Goal: Task Accomplishment & Management: Complete application form

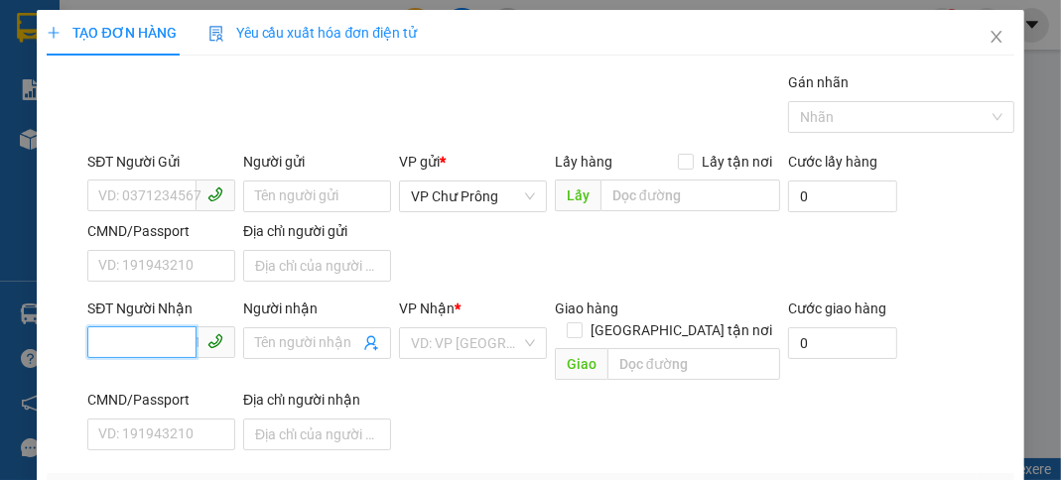
click at [183, 347] on input "SĐT Người Nhận" at bounding box center [141, 342] width 109 height 32
click at [161, 377] on div "0981056566" at bounding box center [159, 381] width 122 height 22
type input "0981056566"
type input "ĐỒNG XOÀI"
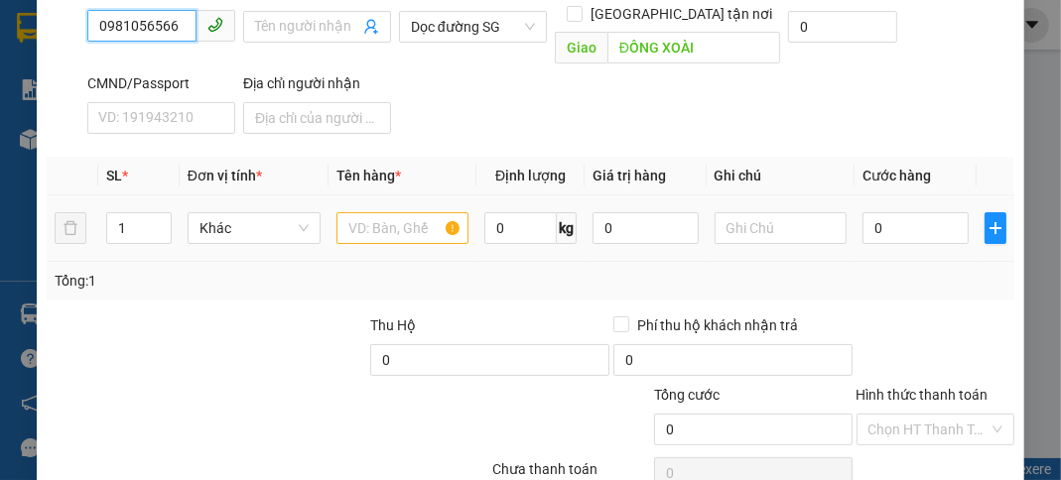
type input "0981056566"
click at [391, 212] on input "text" at bounding box center [402, 228] width 133 height 32
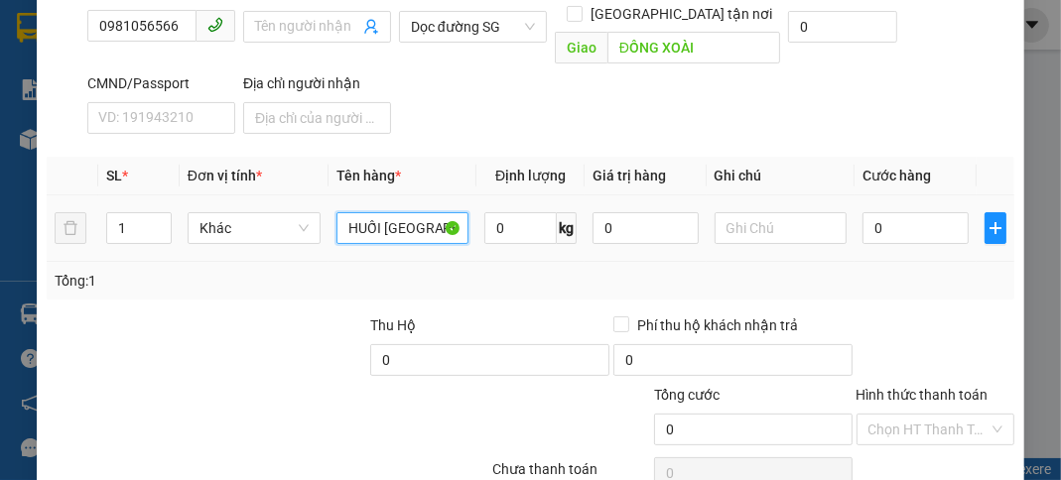
scroll to position [0, 1]
type input "HUỐI [GEOGRAPHIC_DATA]"
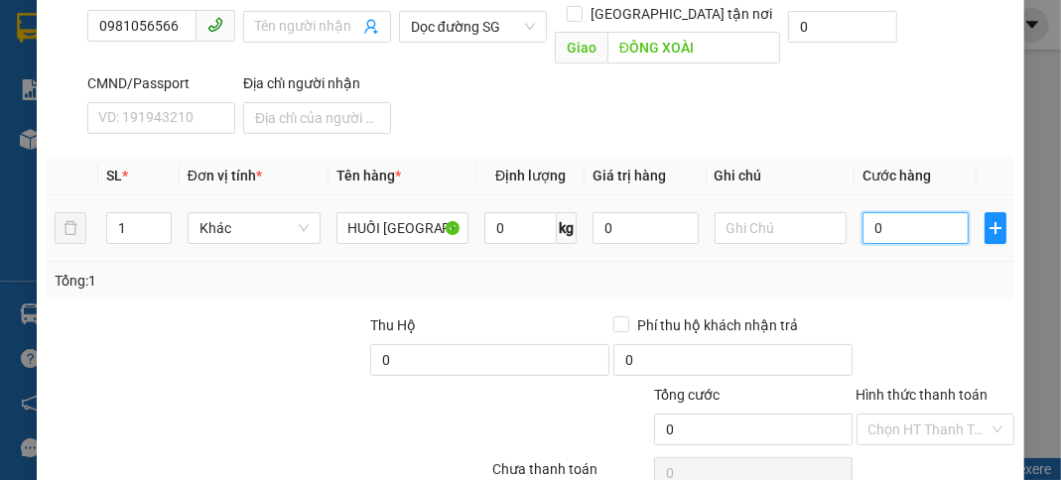
click at [918, 212] on input "0" at bounding box center [914, 228] width 105 height 32
type input "3"
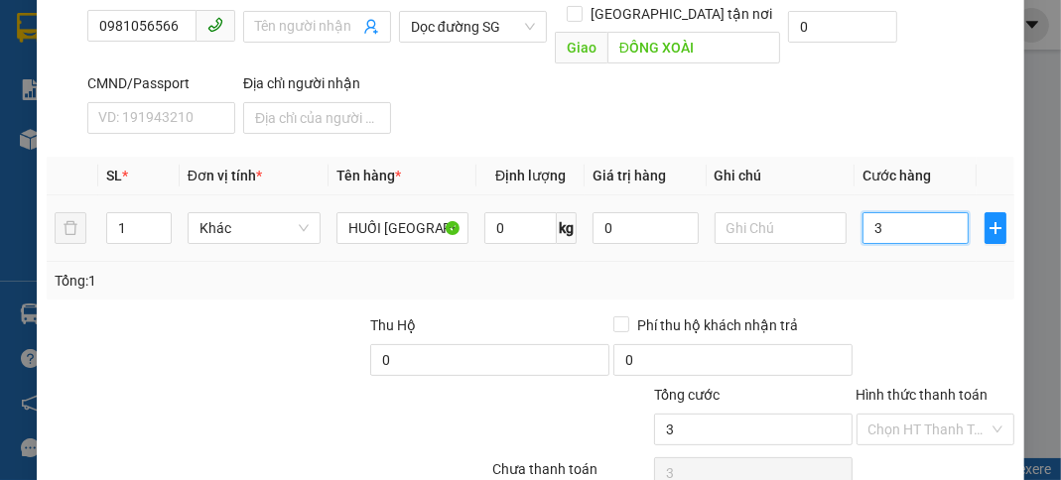
type input "39"
type input "390"
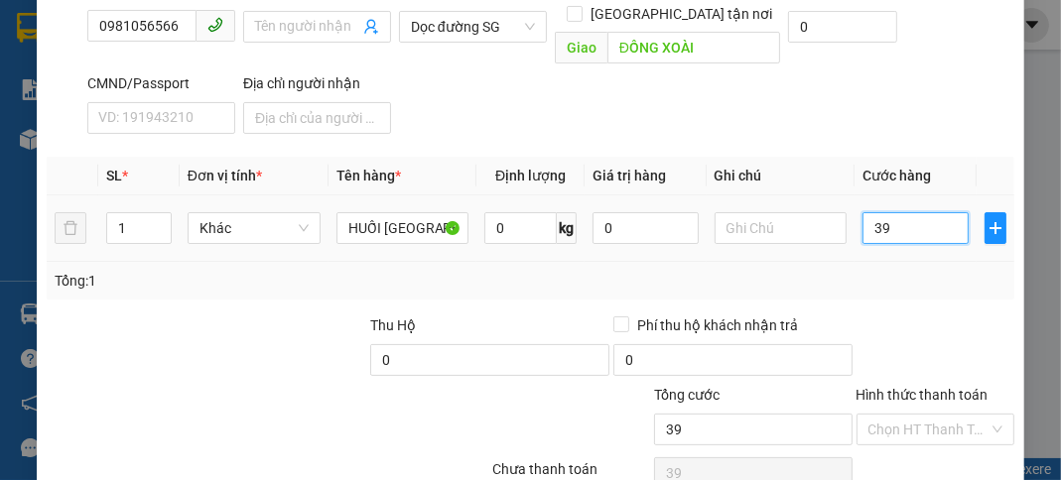
type input "390"
type input "3.900"
type input "39.000"
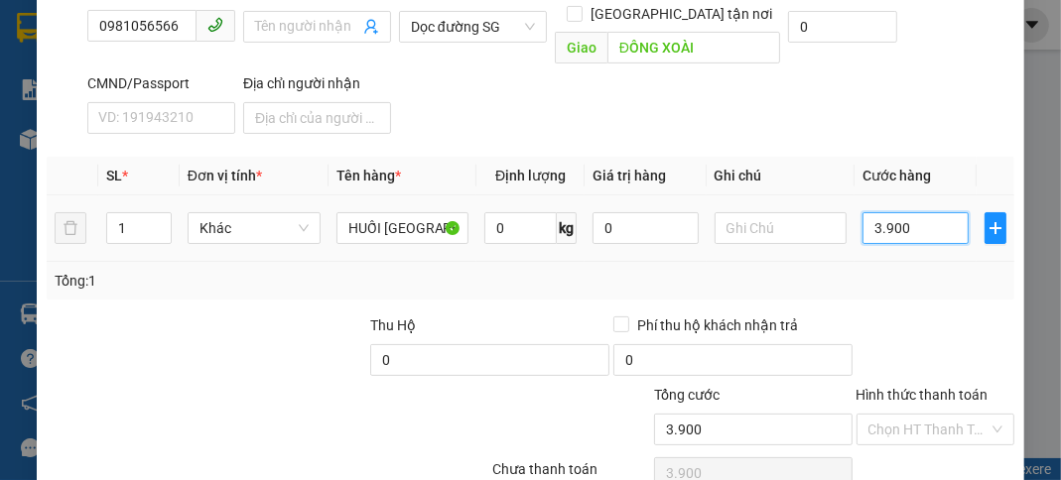
type input "39.000"
type input "390.000"
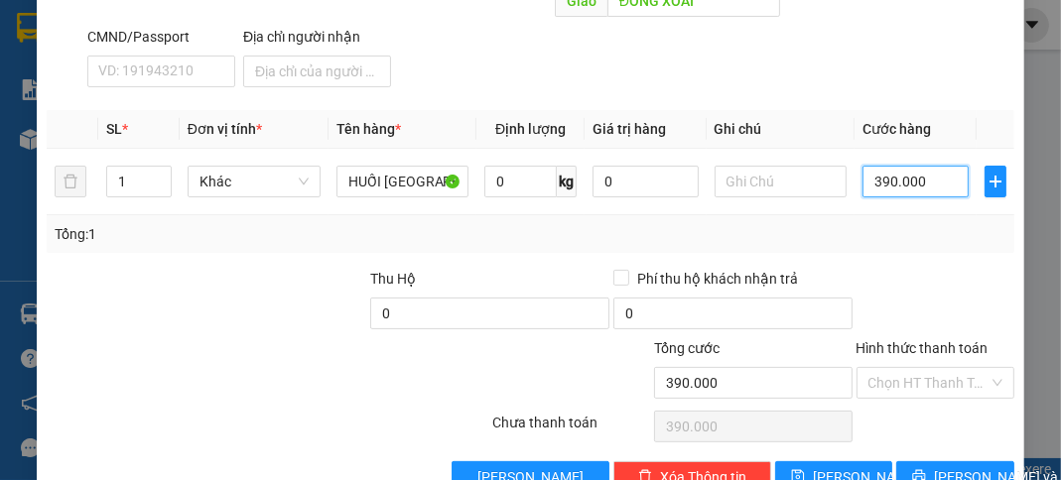
scroll to position [388, 0]
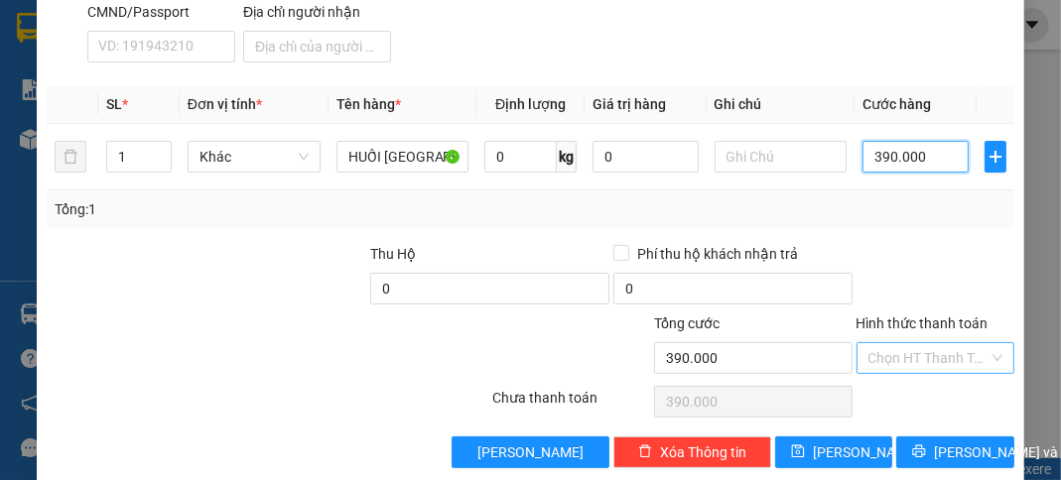
type input "390.000"
click at [920, 343] on input "Hình thức thanh toán" at bounding box center [928, 358] width 120 height 30
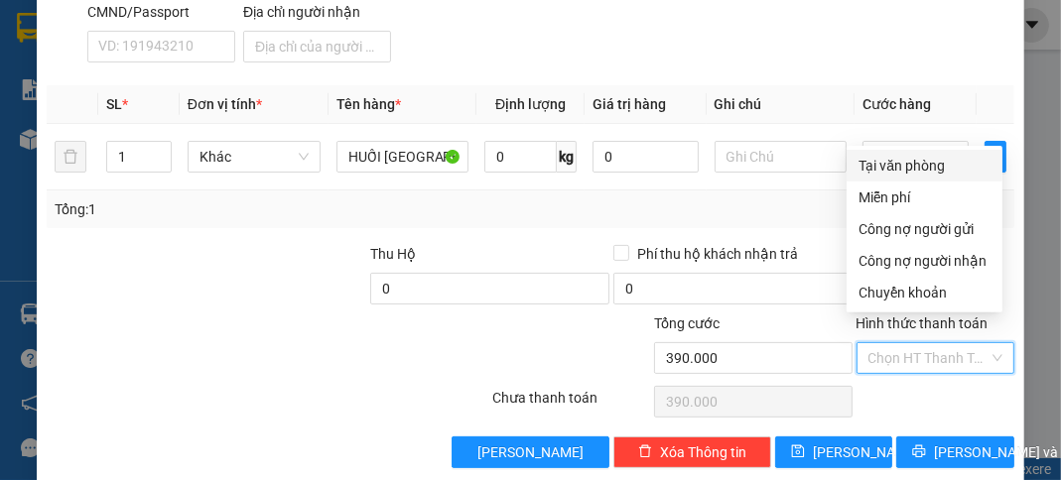
click at [943, 161] on div "Tại văn phòng" at bounding box center [924, 166] width 132 height 22
type input "0"
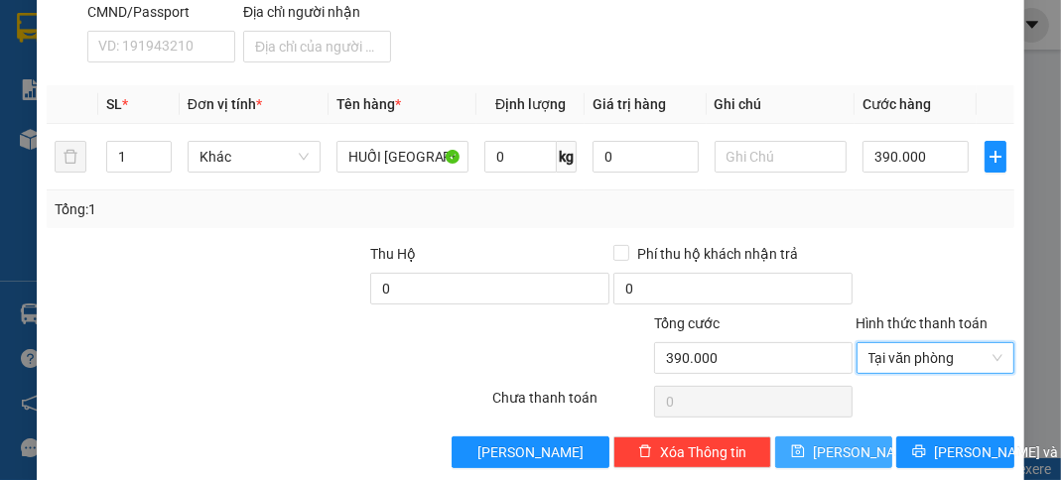
click at [845, 437] on button "[PERSON_NAME]" at bounding box center [833, 453] width 117 height 32
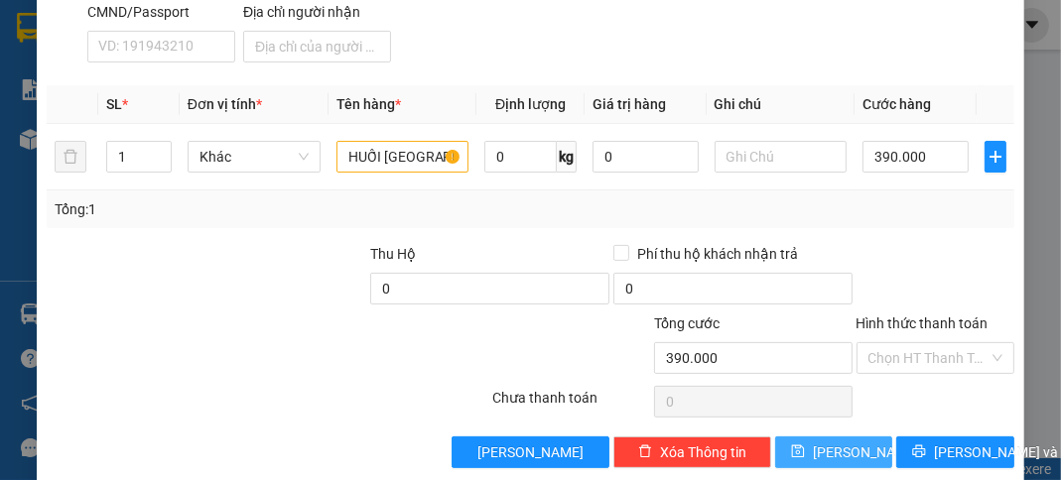
type input "0"
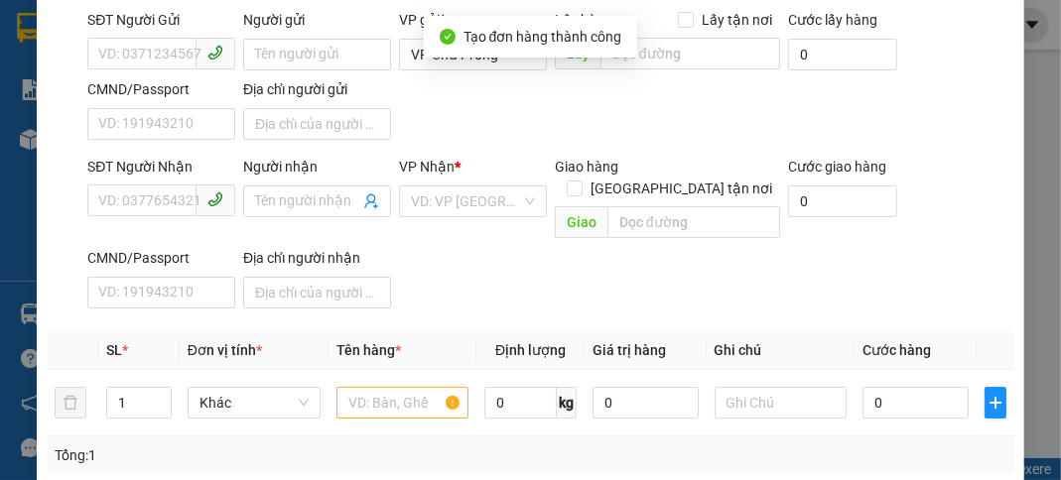
scroll to position [0, 0]
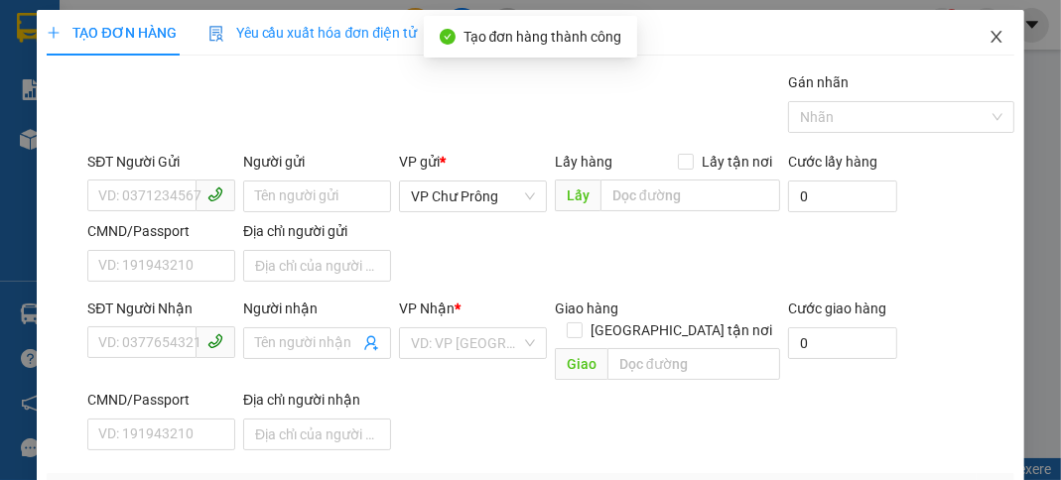
click at [988, 35] on icon "close" at bounding box center [996, 37] width 16 height 16
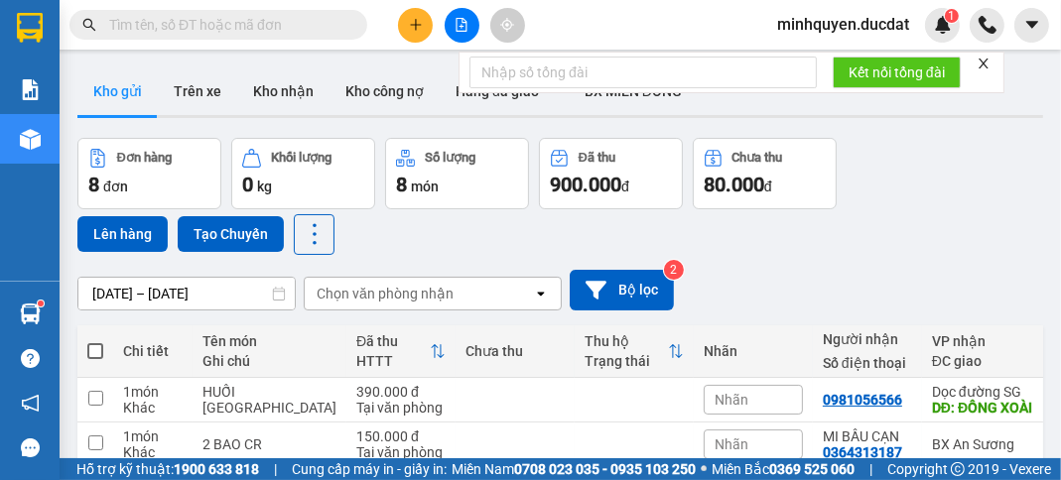
scroll to position [79, 0]
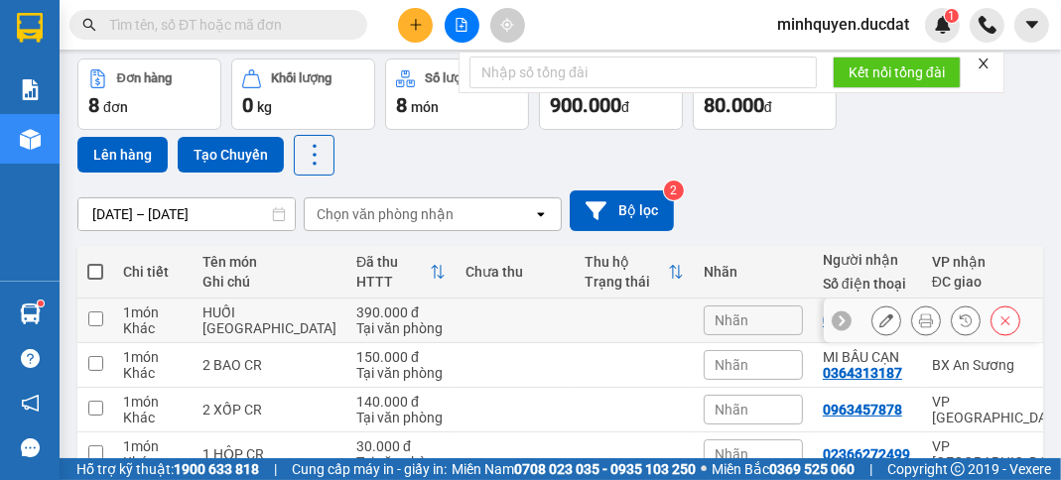
click at [455, 319] on td at bounding box center [514, 321] width 119 height 45
checkbox input "true"
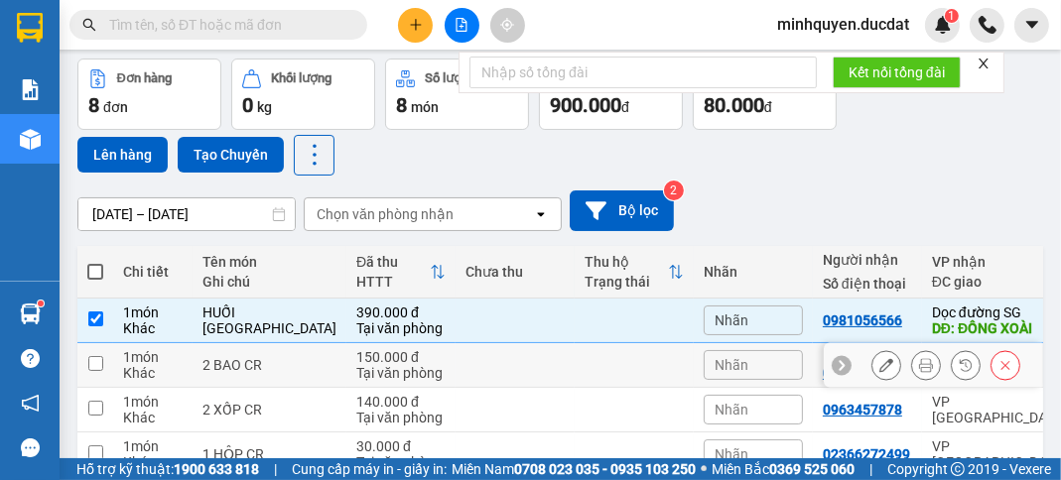
click at [455, 378] on td at bounding box center [514, 365] width 119 height 45
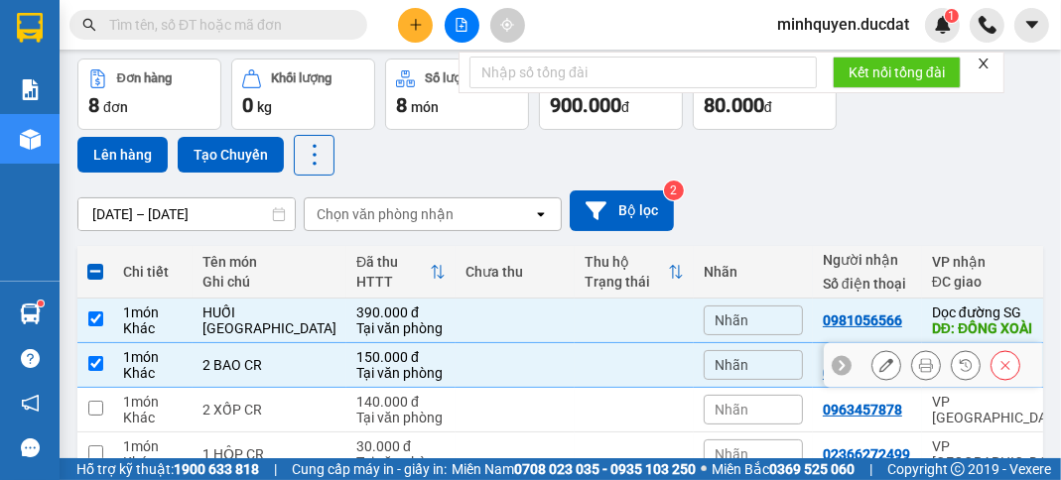
click at [466, 367] on td at bounding box center [514, 365] width 119 height 45
checkbox input "false"
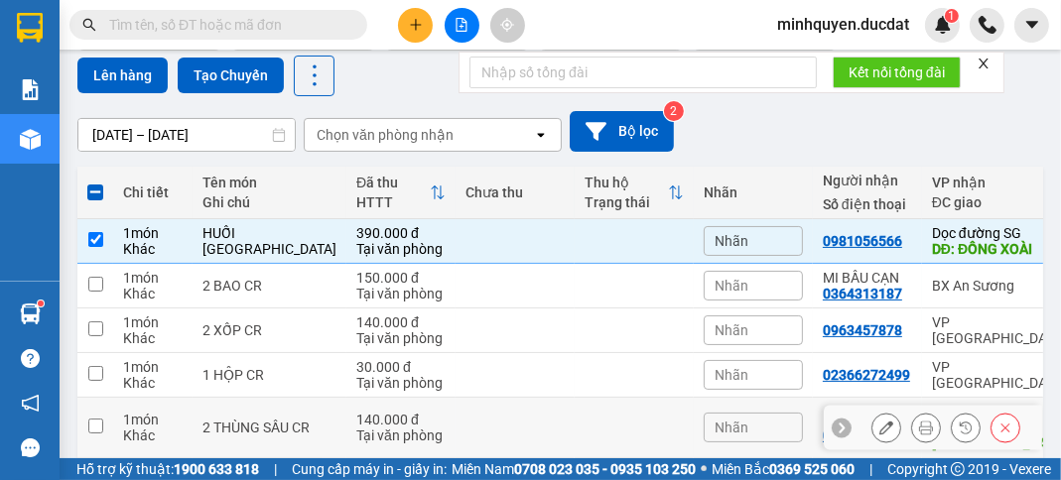
scroll to position [316, 0]
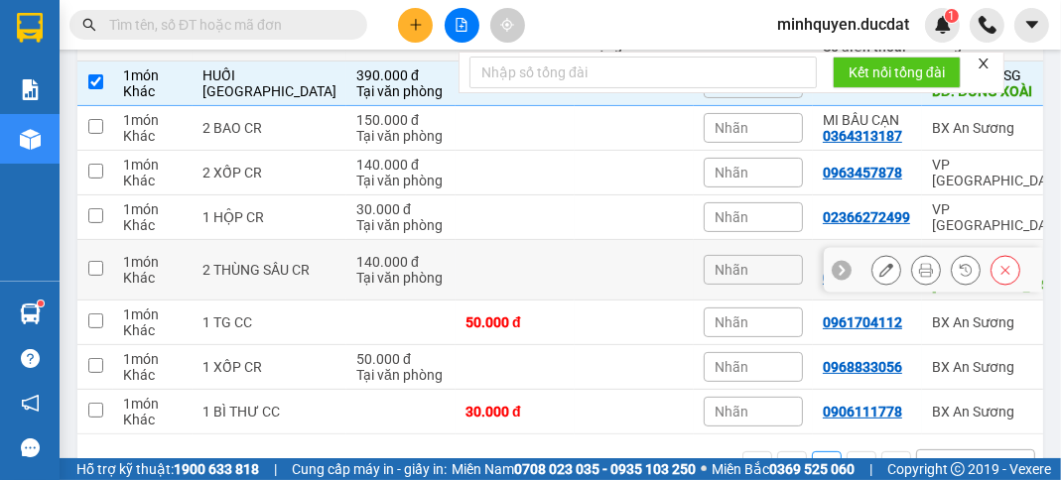
click at [476, 258] on td at bounding box center [514, 270] width 119 height 61
checkbox input "true"
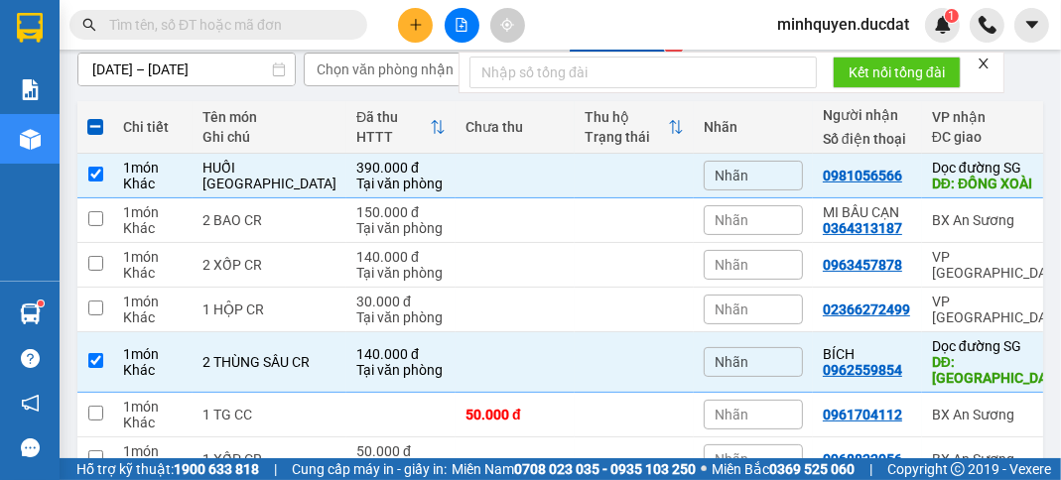
scroll to position [207, 0]
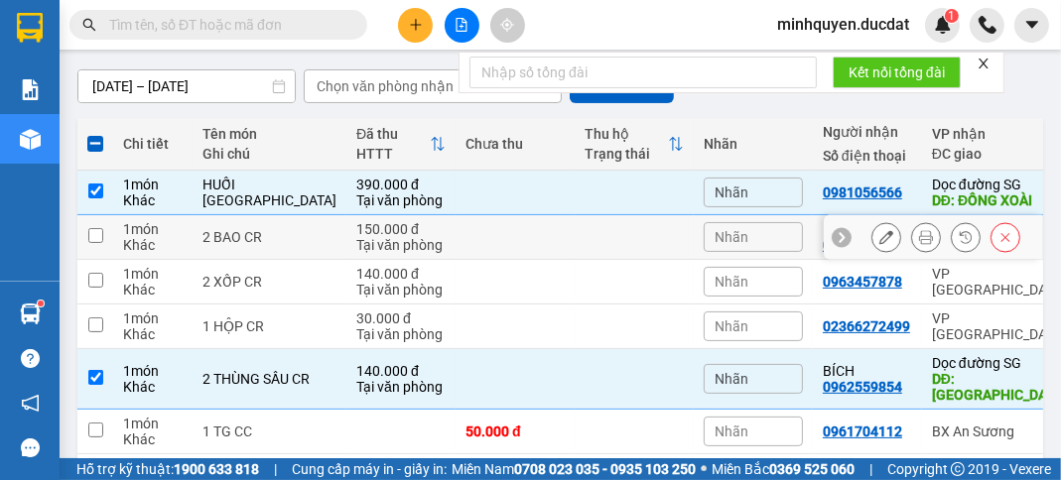
click at [610, 240] on td at bounding box center [633, 237] width 119 height 45
checkbox input "true"
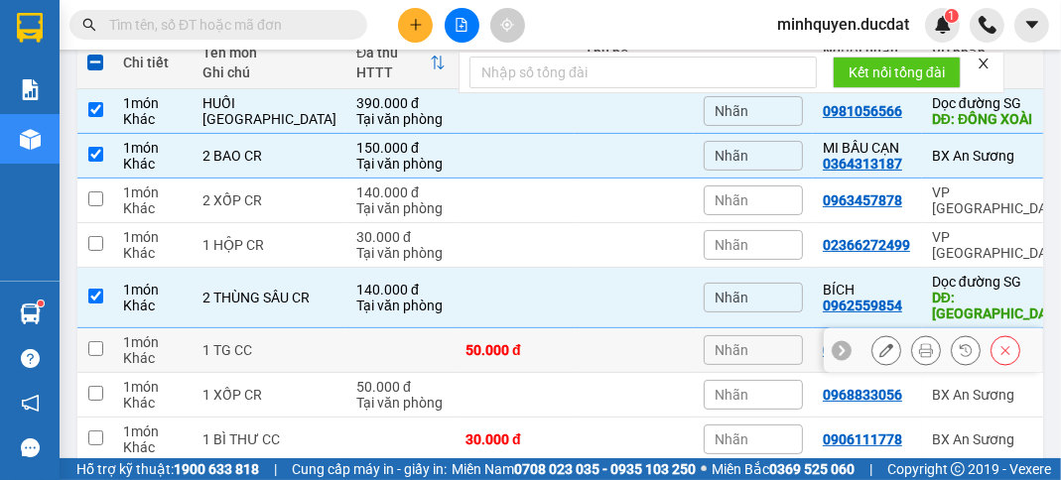
scroll to position [366, 0]
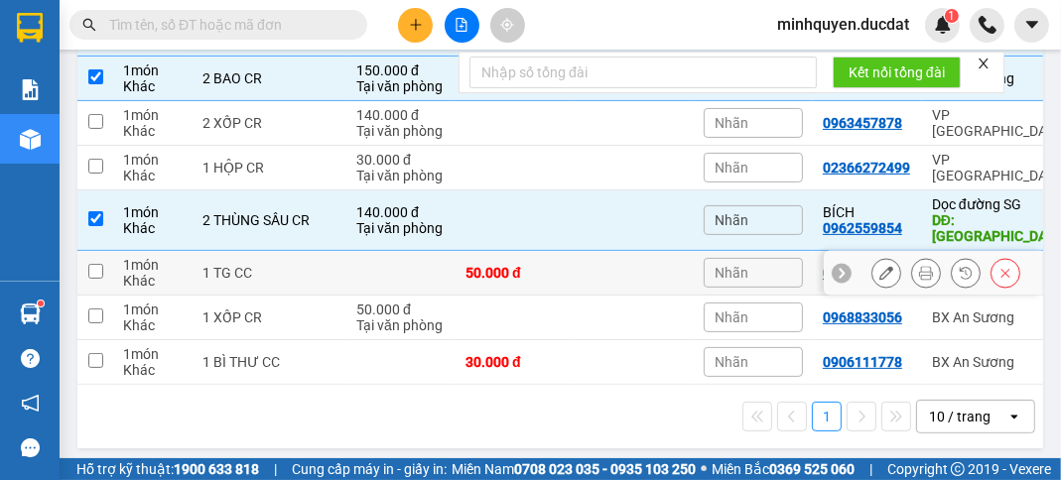
click at [584, 258] on td at bounding box center [633, 273] width 119 height 45
checkbox input "true"
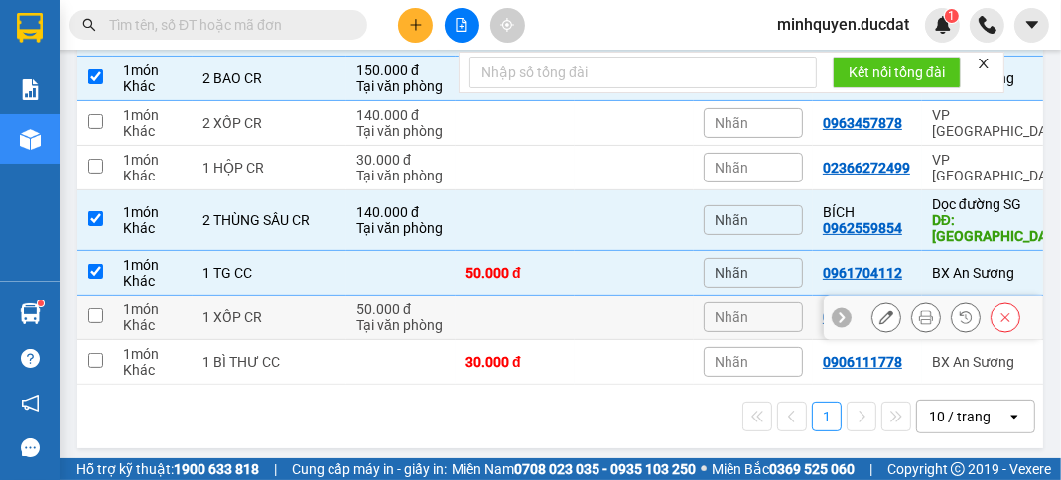
click at [455, 320] on td at bounding box center [514, 318] width 119 height 45
checkbox input "true"
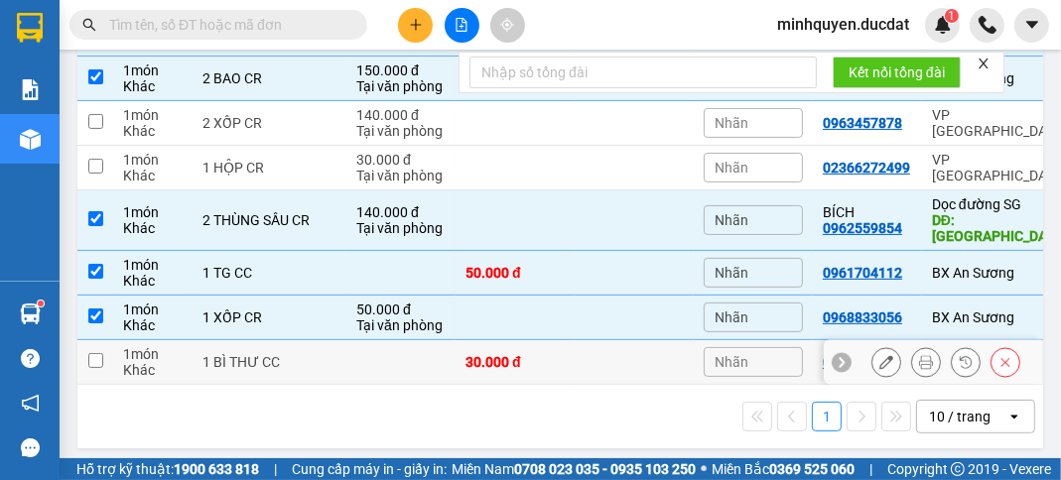
click at [455, 361] on td "30.000 đ" at bounding box center [514, 362] width 119 height 45
checkbox input "true"
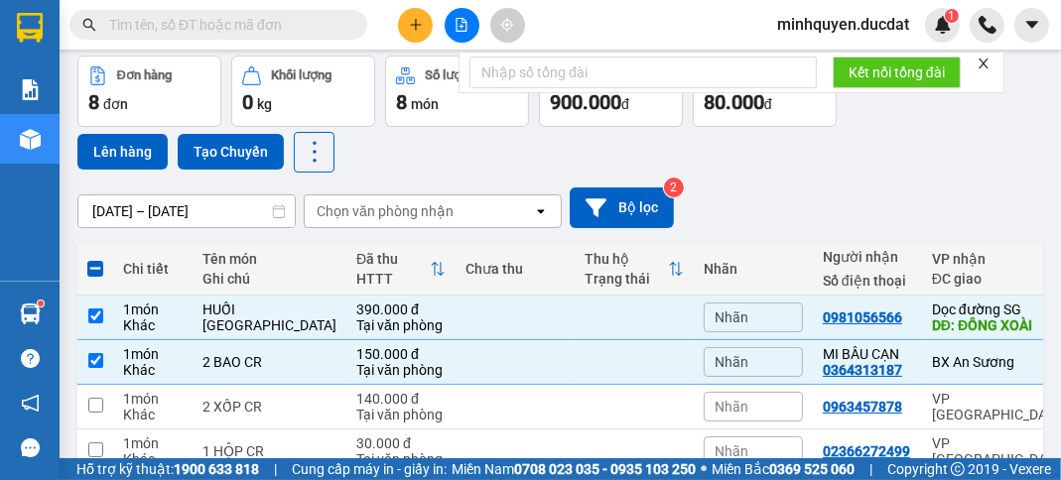
scroll to position [0, 0]
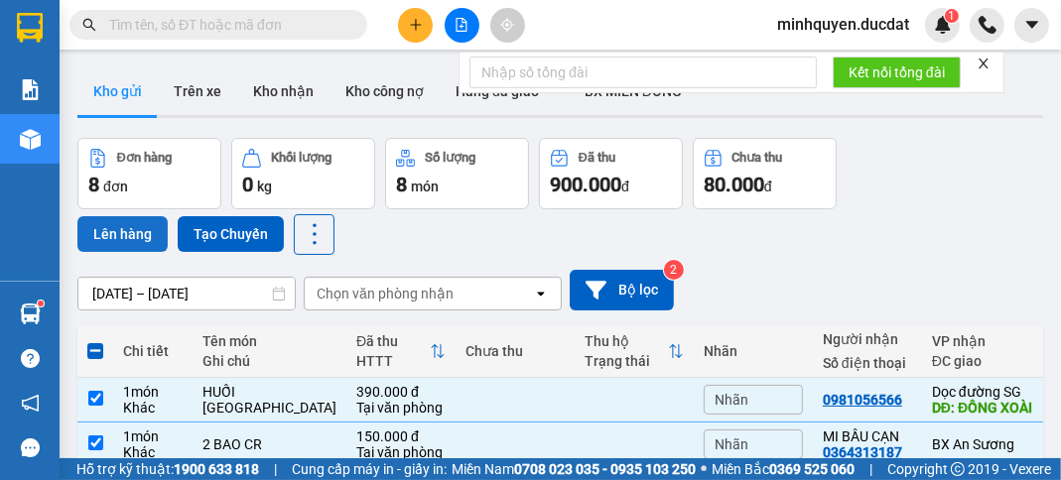
click at [129, 231] on button "Lên hàng" at bounding box center [122, 234] width 90 height 36
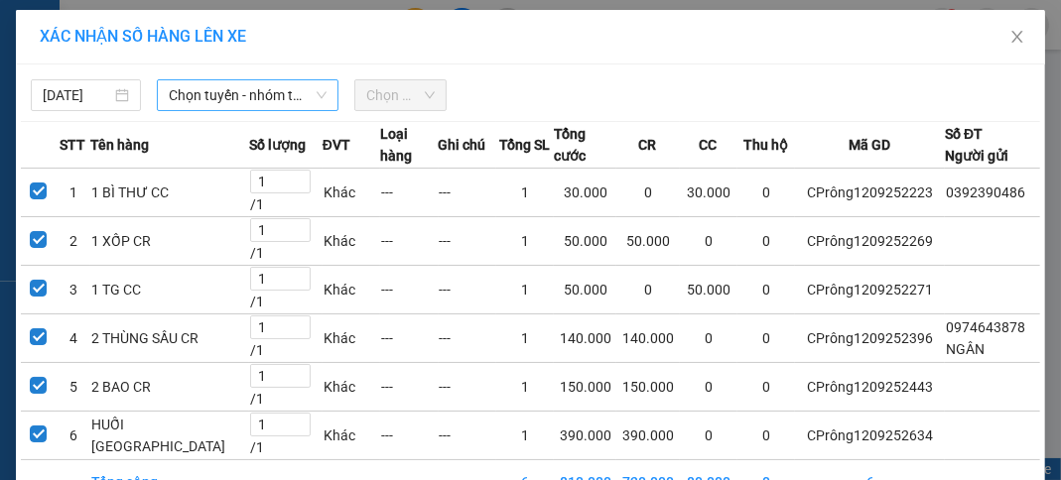
click at [215, 97] on span "Chọn tuyến - nhóm tuyến" at bounding box center [248, 95] width 158 height 30
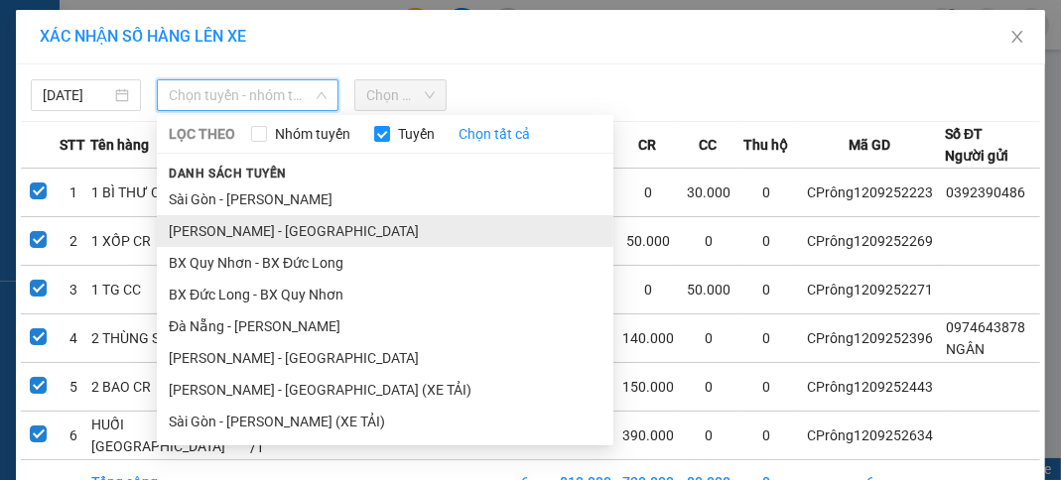
click at [261, 236] on li "[PERSON_NAME] - [GEOGRAPHIC_DATA]" at bounding box center [385, 231] width 456 height 32
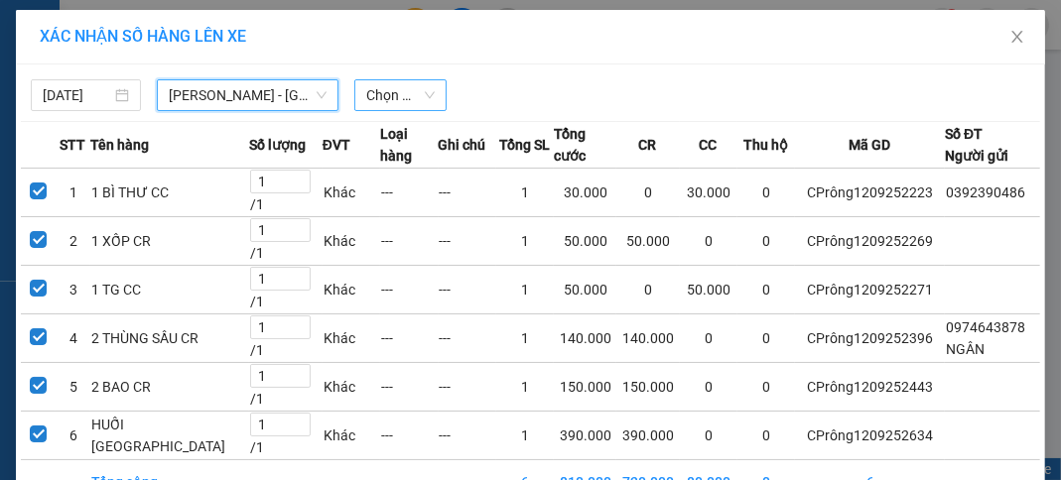
click at [413, 94] on span "Chọn chuyến" at bounding box center [400, 95] width 68 height 30
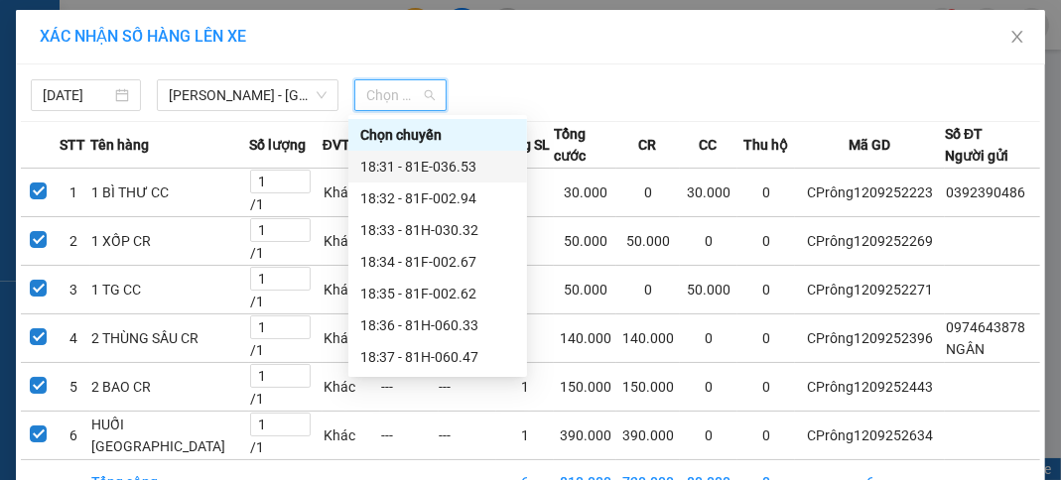
click at [422, 157] on div "18:31 - 81E-036.53" at bounding box center [437, 167] width 155 height 22
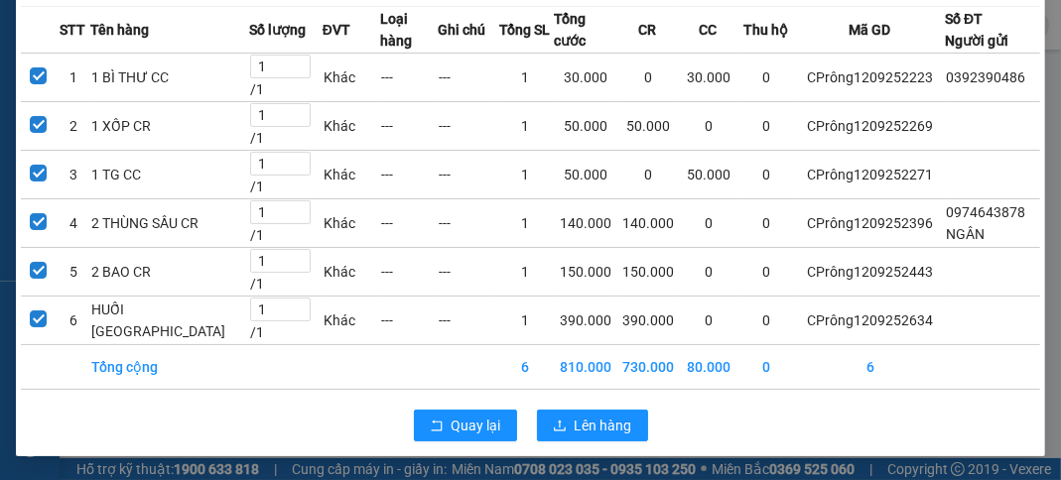
scroll to position [175, 0]
click at [626, 430] on button "Lên hàng" at bounding box center [592, 426] width 111 height 32
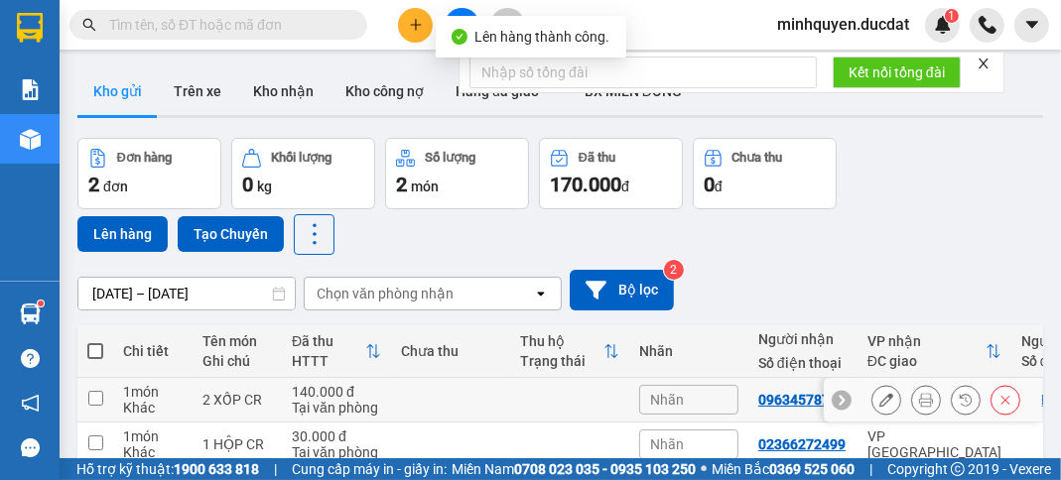
scroll to position [97, 0]
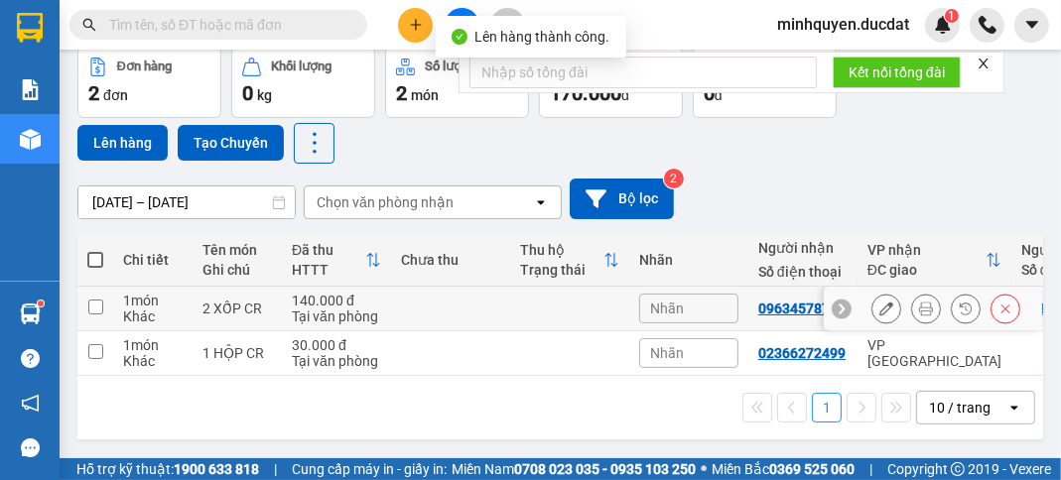
click at [389, 289] on td "140.000 đ Tại văn phòng" at bounding box center [336, 309] width 109 height 45
checkbox input "true"
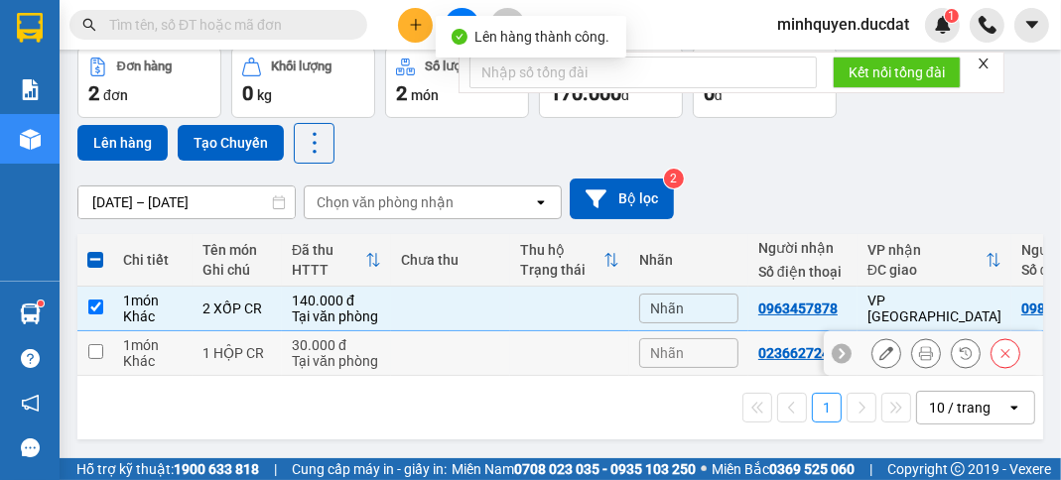
click at [261, 356] on td "1 HỘP CR" at bounding box center [236, 353] width 89 height 45
checkbox input "true"
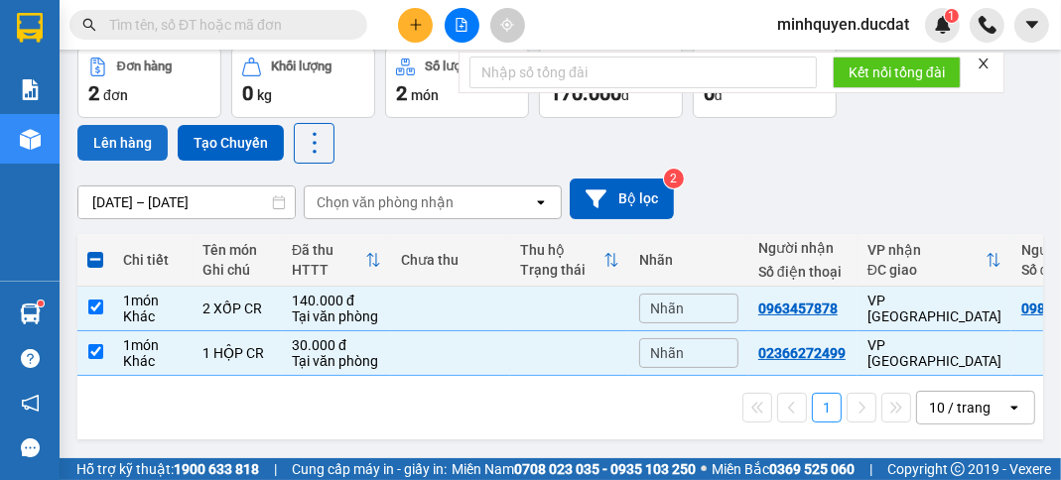
click at [135, 131] on button "Lên hàng" at bounding box center [122, 143] width 90 height 36
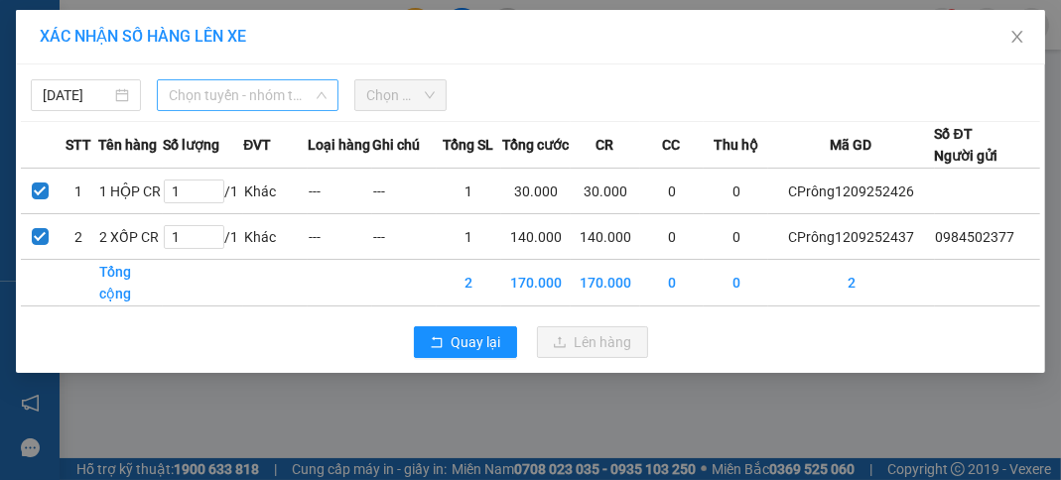
click at [236, 93] on span "Chọn tuyến - nhóm tuyến" at bounding box center [248, 95] width 158 height 30
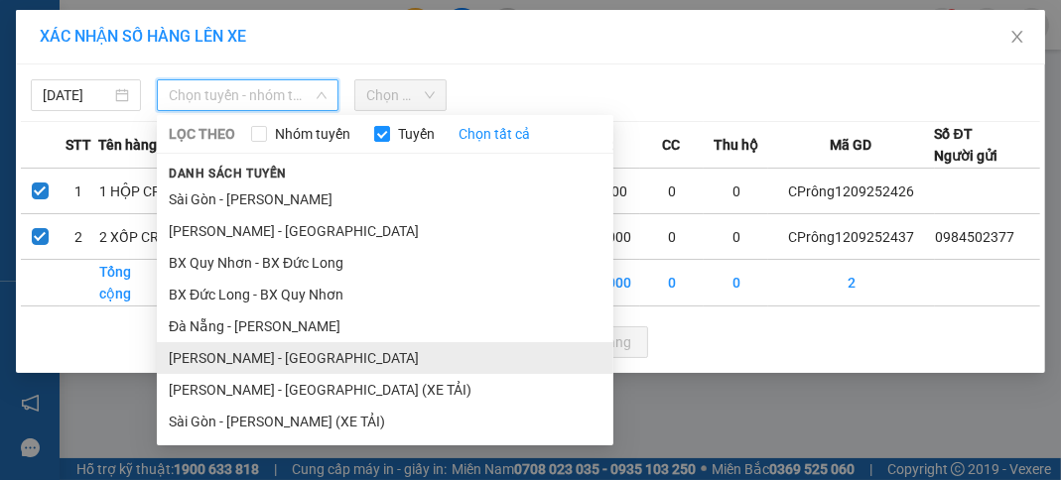
click at [265, 358] on li "[PERSON_NAME] - [GEOGRAPHIC_DATA]" at bounding box center [385, 358] width 456 height 32
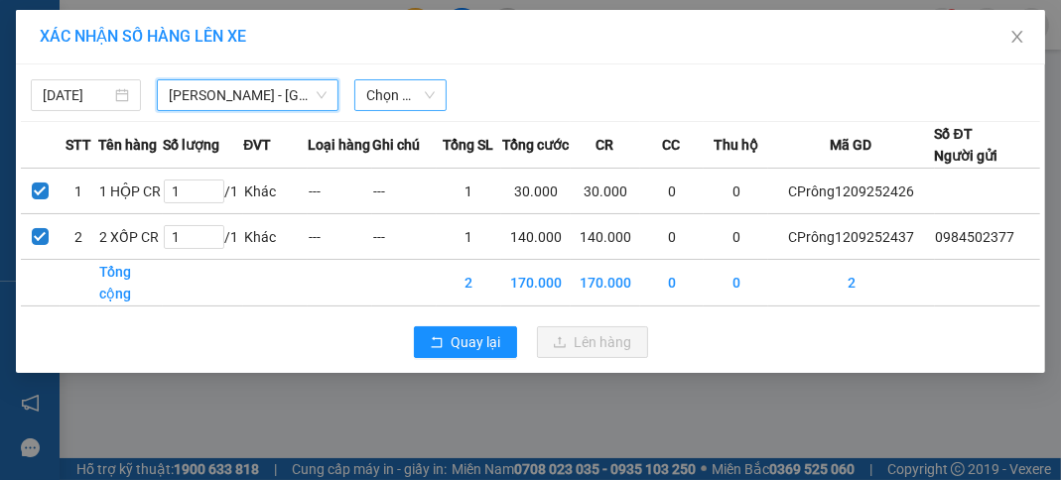
click at [420, 96] on span "Chọn chuyến" at bounding box center [400, 95] width 68 height 30
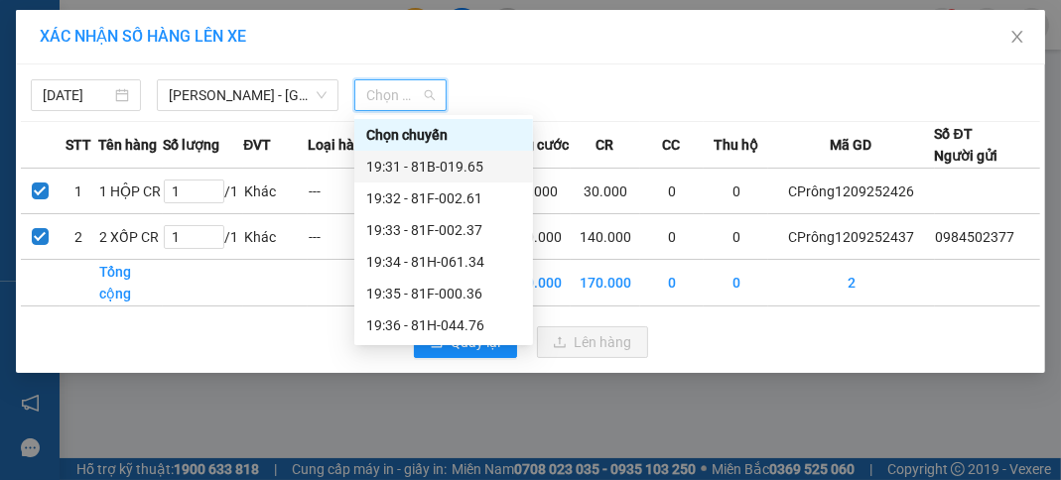
click at [423, 175] on div "19:31 - 81B-019.65" at bounding box center [443, 167] width 155 height 22
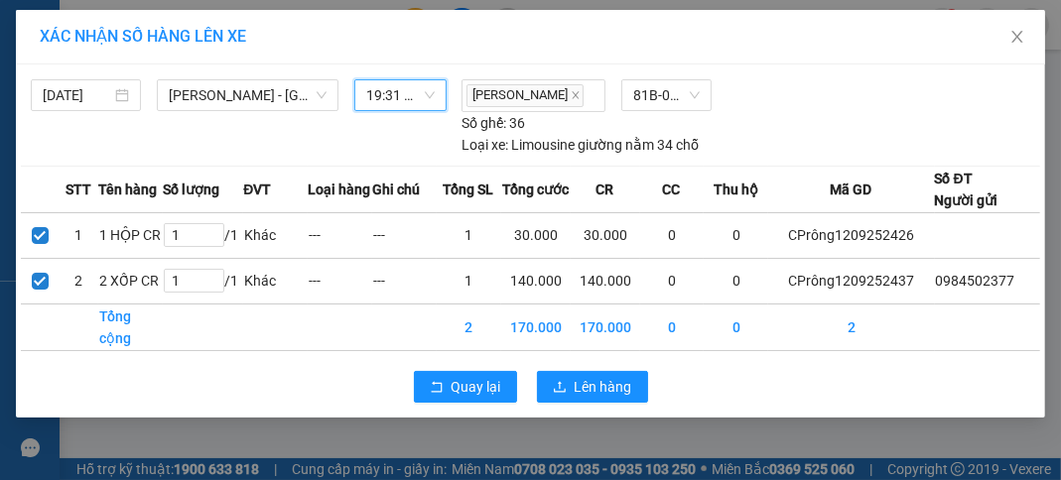
scroll to position [3, 0]
click at [583, 398] on span "Lên hàng" at bounding box center [603, 387] width 58 height 22
